Goal: Task Accomplishment & Management: Manage account settings

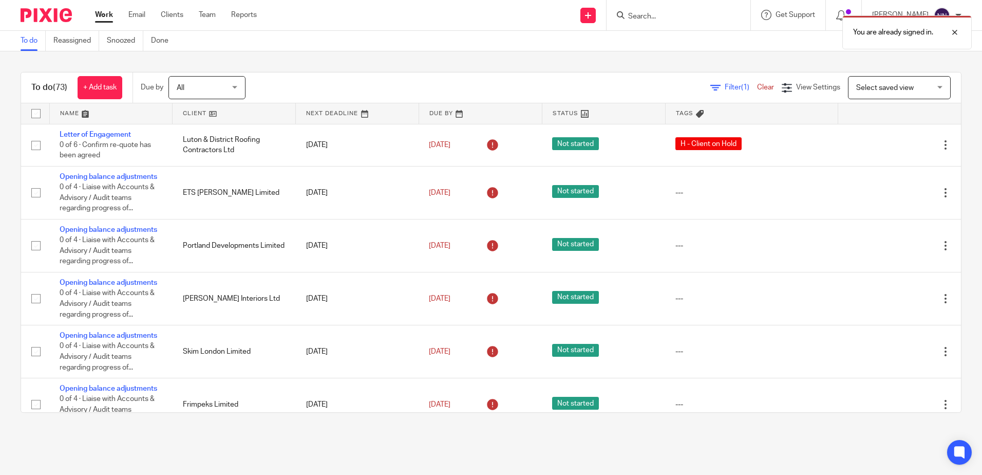
click at [195, 111] on link at bounding box center [234, 113] width 123 height 21
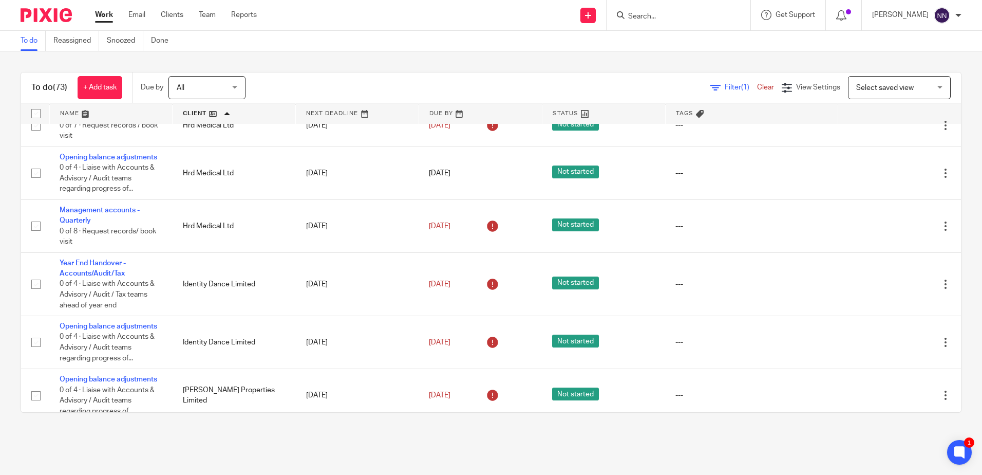
scroll to position [890, 0]
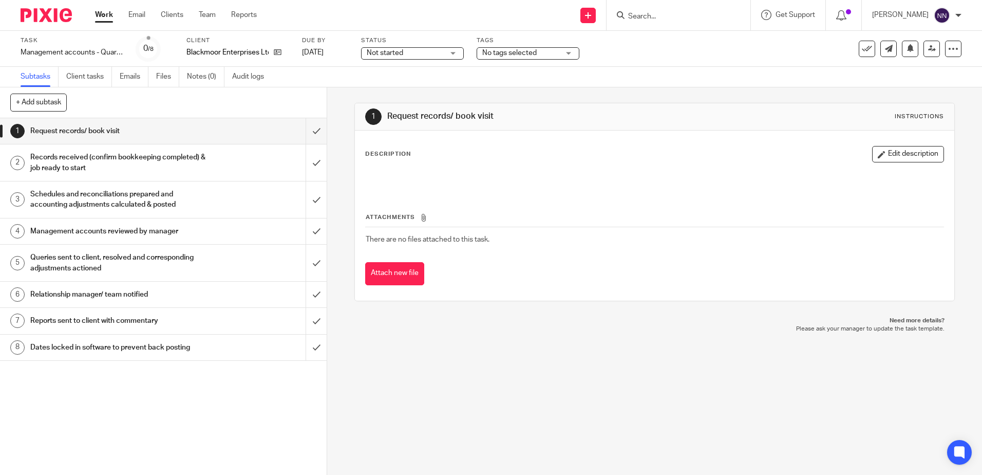
drag, startPoint x: 453, startPoint y: 50, endPoint x: 447, endPoint y: 60, distance: 11.5
click at [453, 50] on div "Not started Not started" at bounding box center [412, 53] width 103 height 12
click at [373, 93] on span "In progress" at bounding box center [386, 90] width 36 height 7
click at [528, 52] on span "No tags selected" at bounding box center [509, 52] width 54 height 7
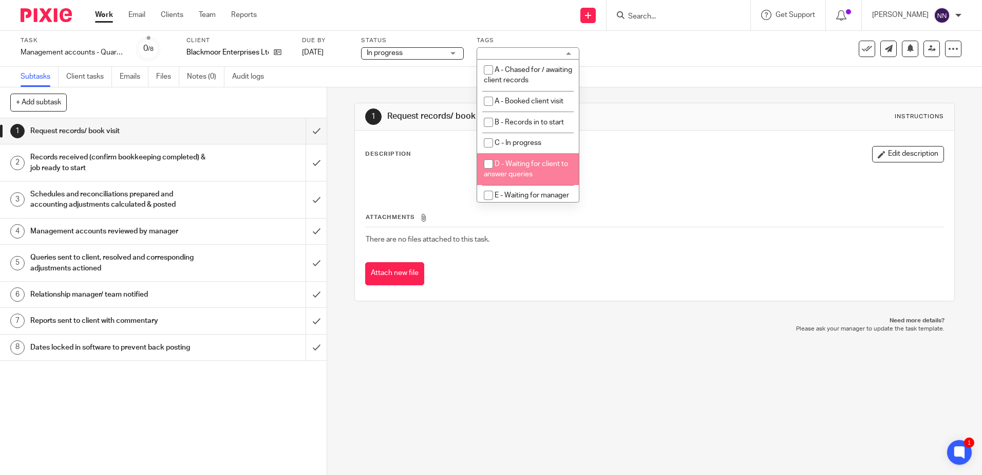
click at [492, 165] on input "checkbox" at bounding box center [489, 164] width 20 height 20
checkbox input "true"
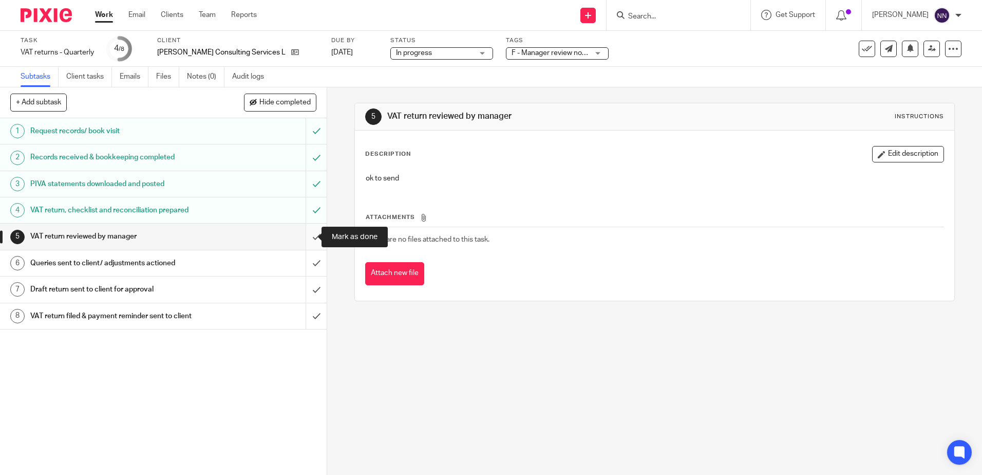
click at [309, 238] on input "submit" at bounding box center [163, 236] width 327 height 26
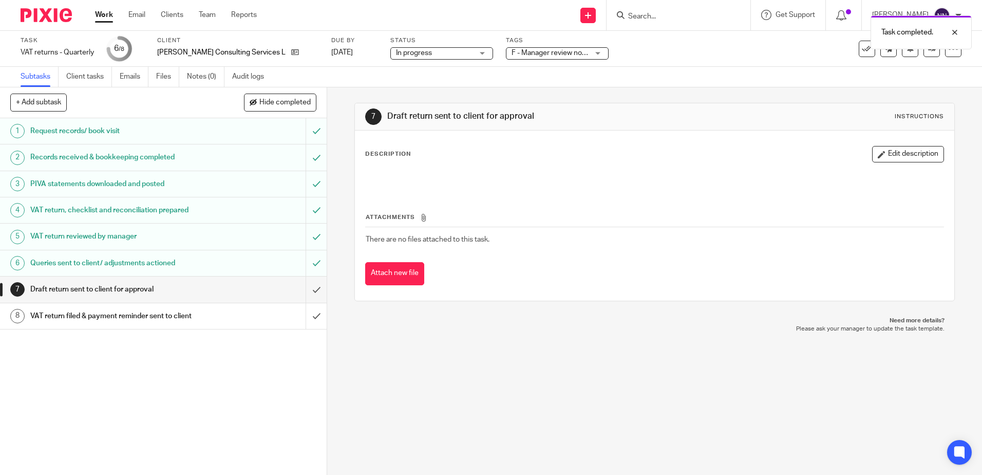
click at [564, 52] on div "F - Manager review notes to be actioned" at bounding box center [557, 53] width 103 height 12
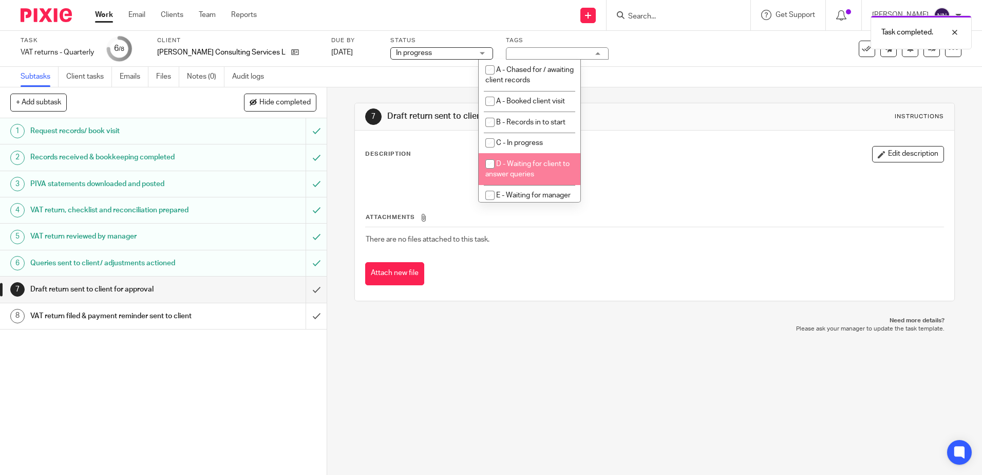
scroll to position [100, 0]
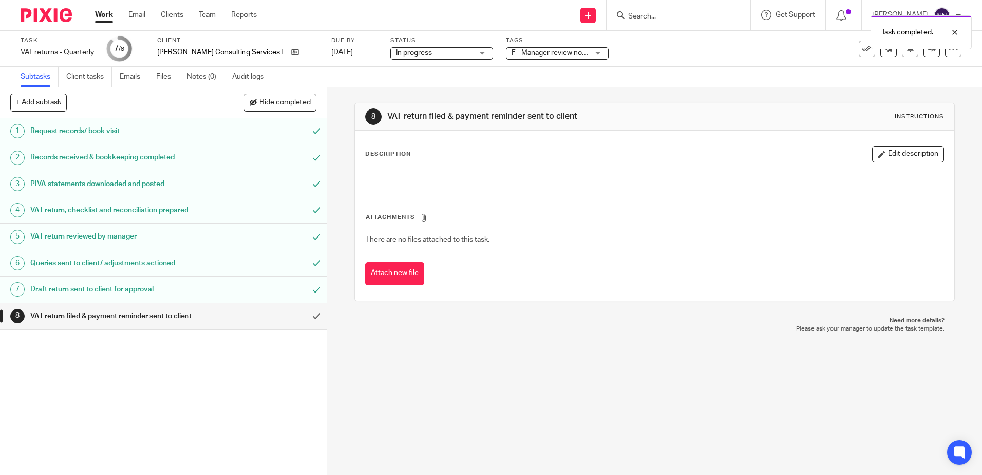
click at [541, 52] on span "F - Manager review notes to be actioned" at bounding box center [576, 52] width 128 height 7
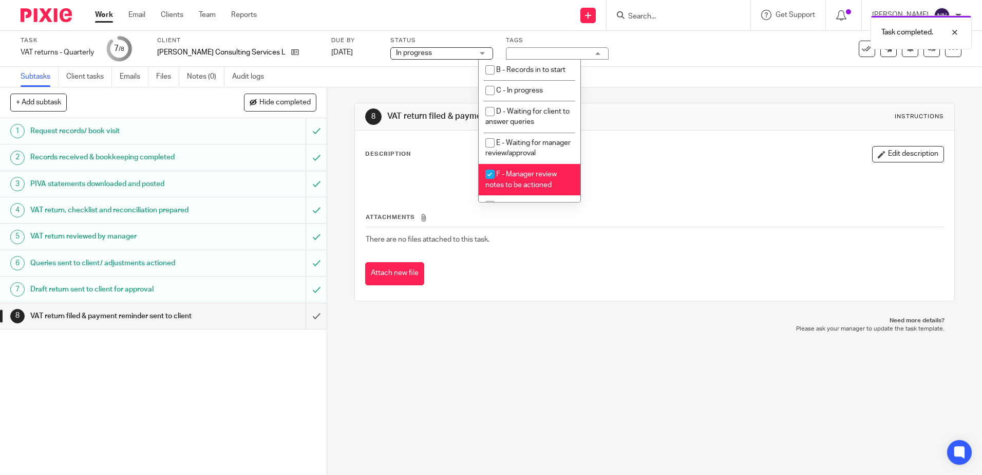
scroll to position [108, 0]
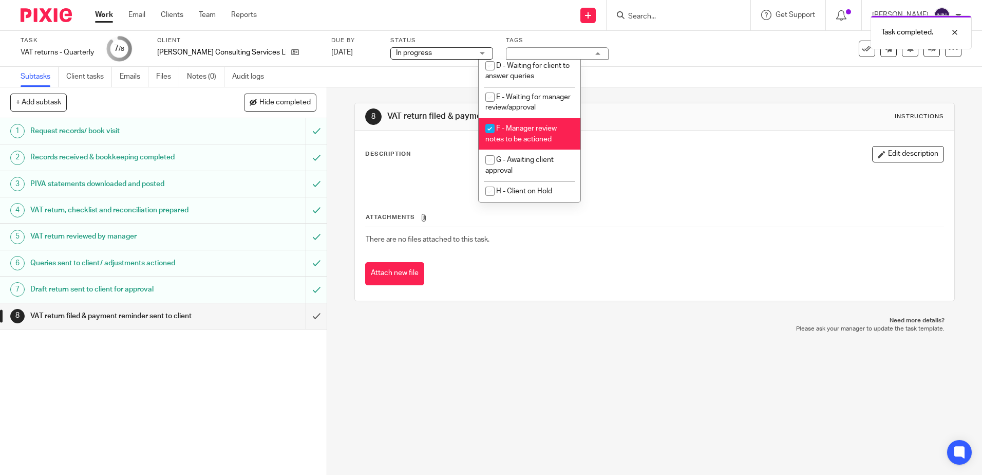
click at [493, 127] on input "checkbox" at bounding box center [490, 129] width 20 height 20
checkbox input "false"
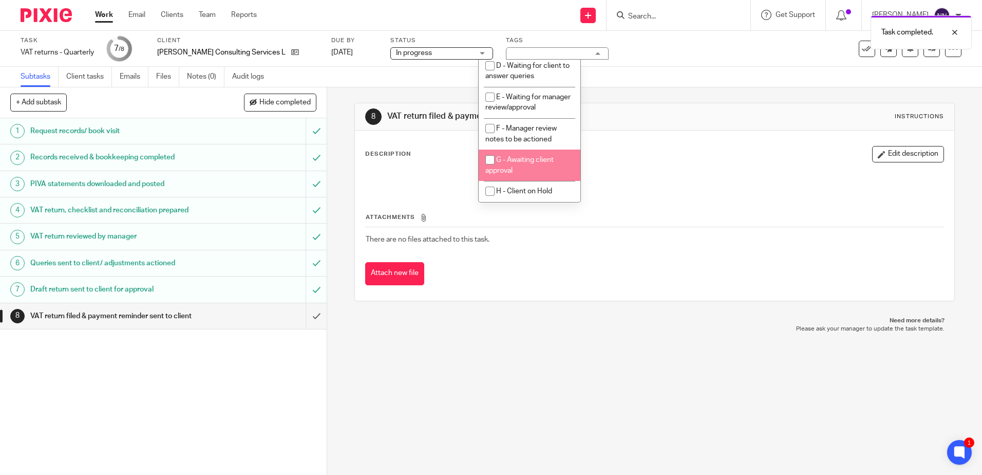
click at [485, 155] on input "checkbox" at bounding box center [490, 160] width 20 height 20
checkbox input "true"
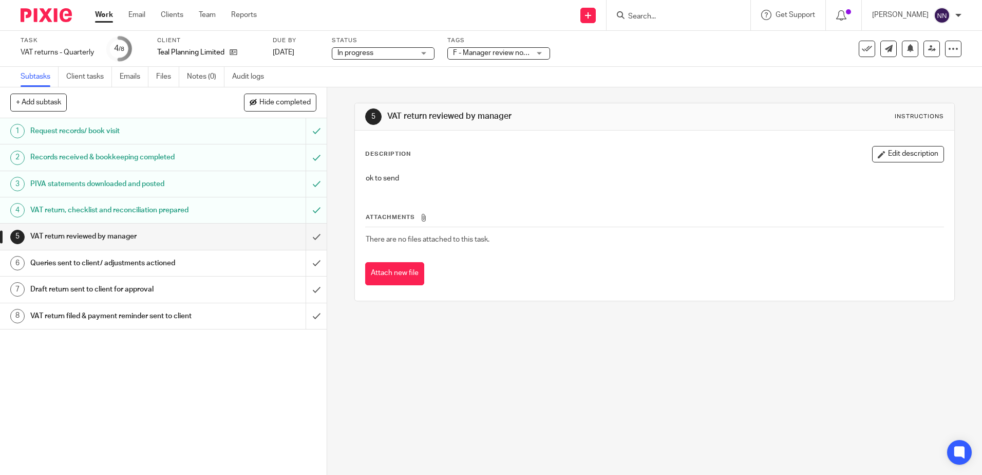
click at [517, 50] on span "F - Manager review notes to be actioned" at bounding box center [517, 52] width 128 height 7
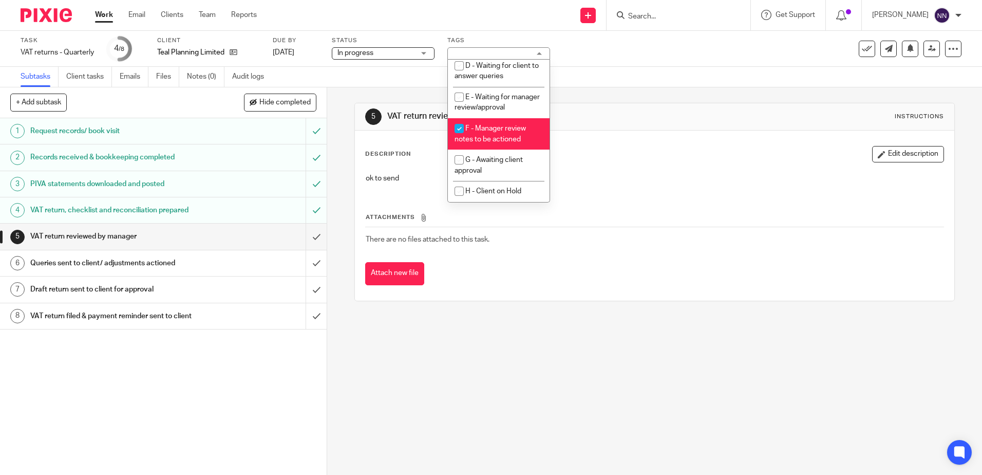
scroll to position [108, 0]
click at [454, 127] on input "checkbox" at bounding box center [460, 129] width 20 height 20
checkbox input "false"
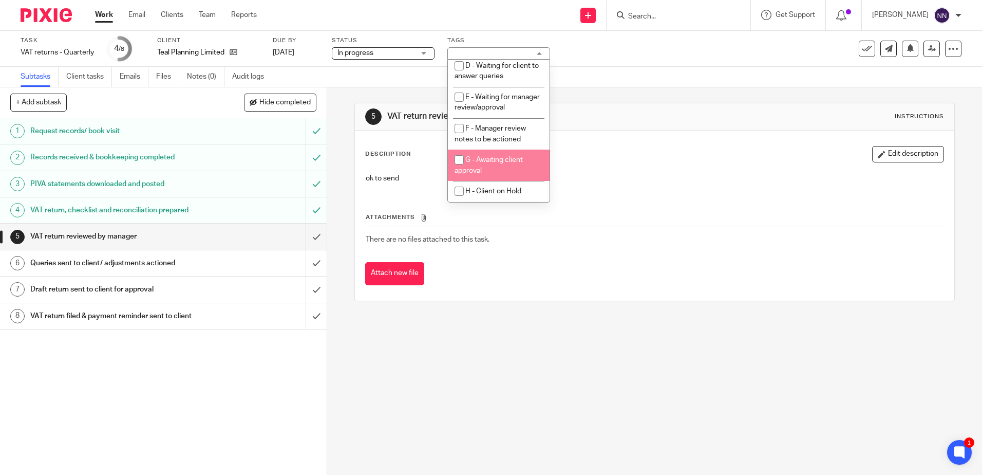
click at [460, 156] on input "checkbox" at bounding box center [460, 160] width 20 height 20
checkbox input "true"
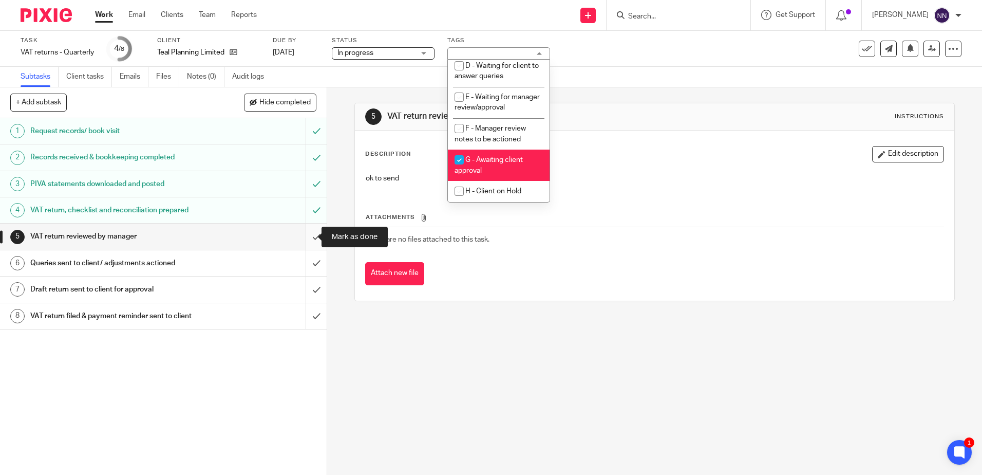
click at [309, 239] on input "submit" at bounding box center [163, 236] width 327 height 26
